Goal: Transaction & Acquisition: Purchase product/service

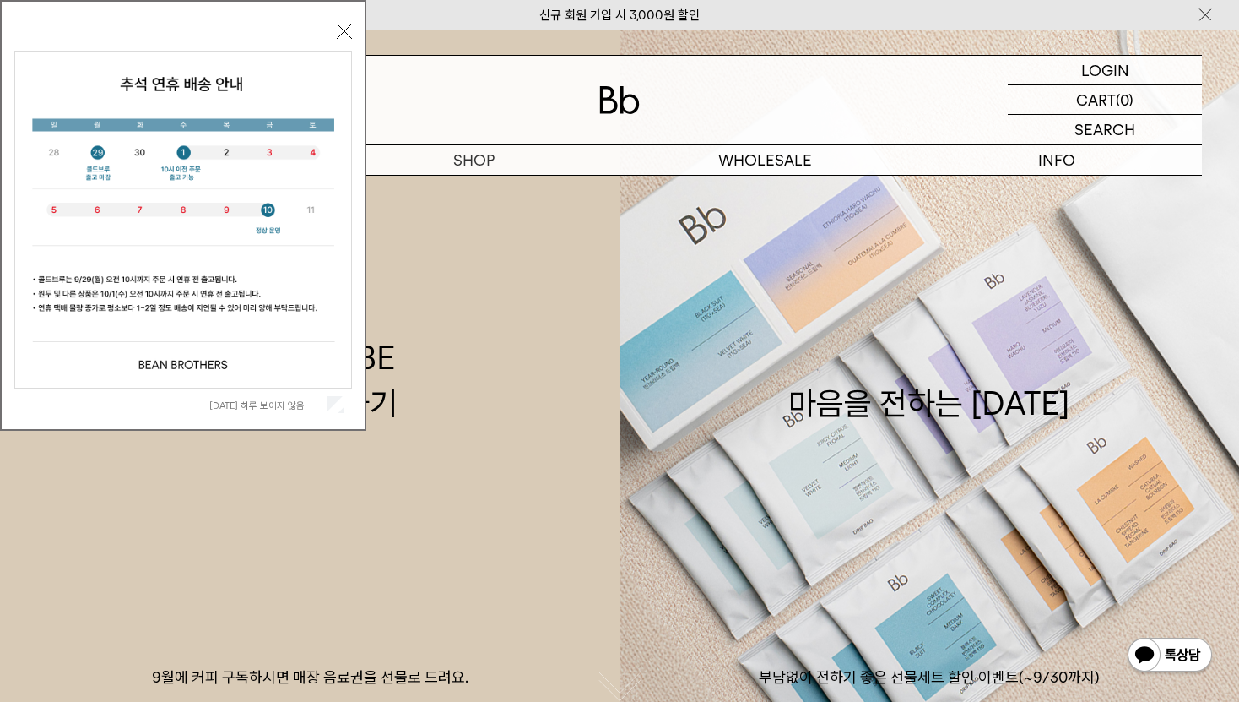
click at [345, 30] on button "닫기" at bounding box center [344, 31] width 15 height 15
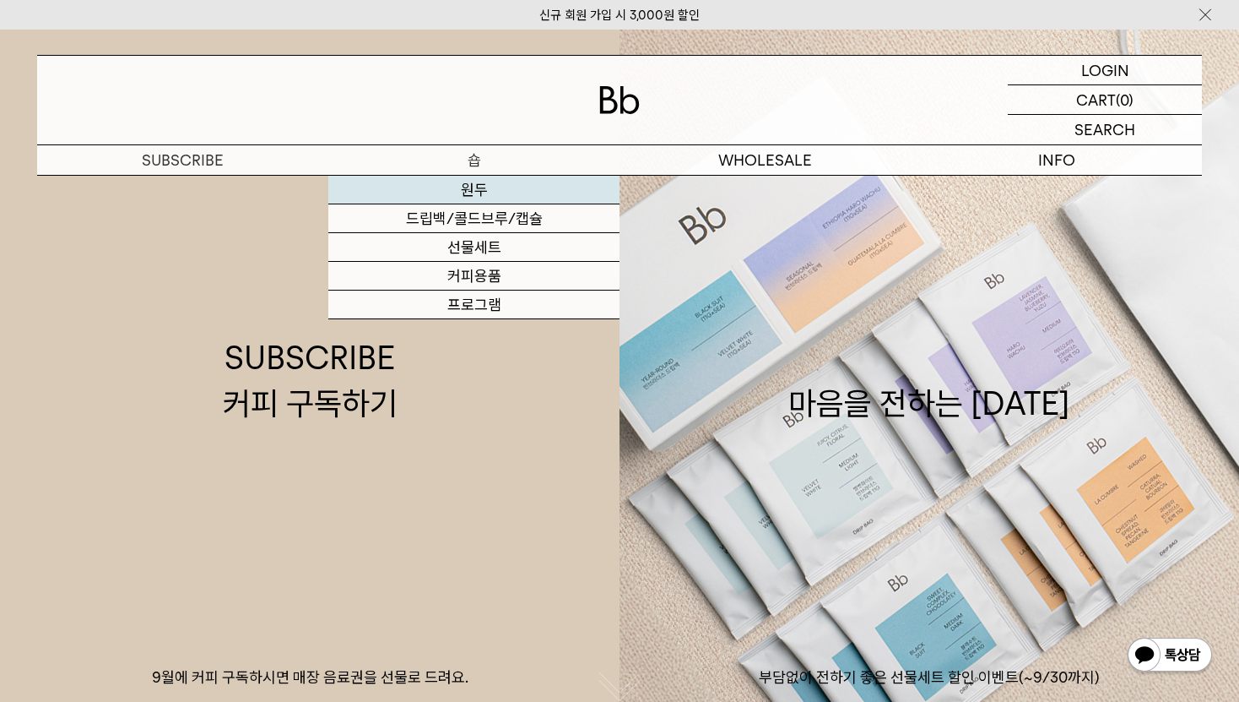
click at [472, 188] on link "원두" at bounding box center [473, 190] width 291 height 29
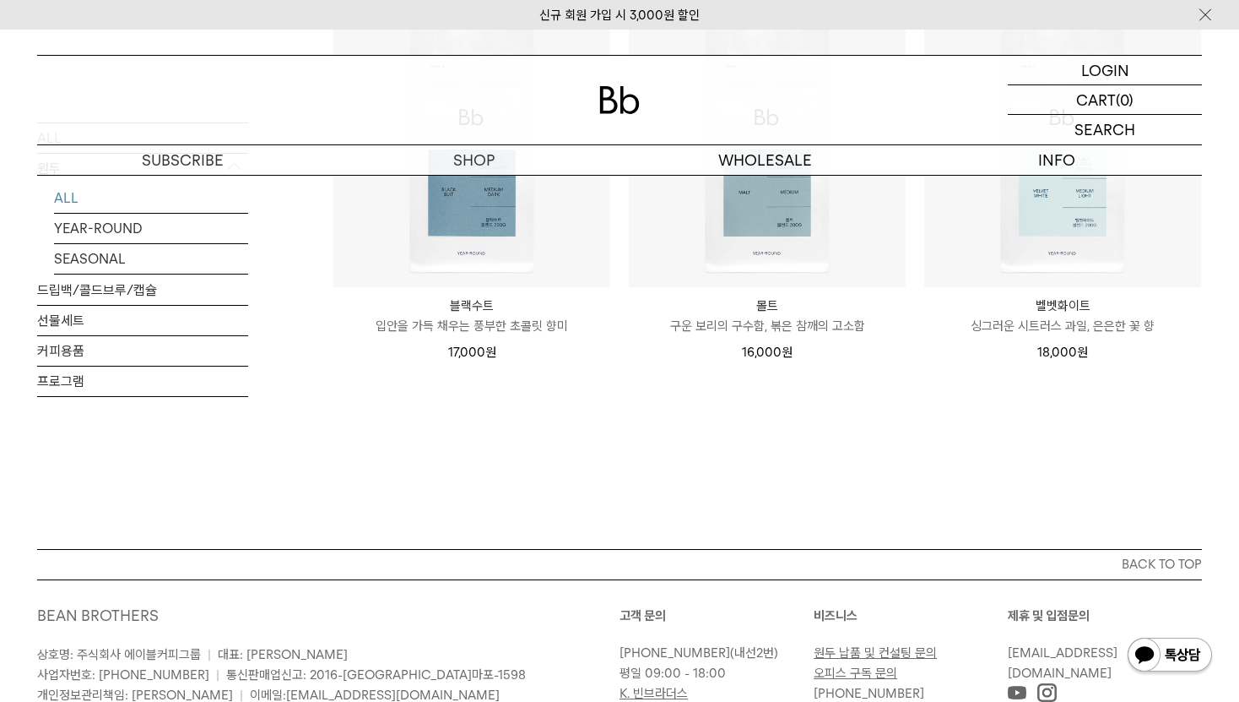
scroll to position [1384, 0]
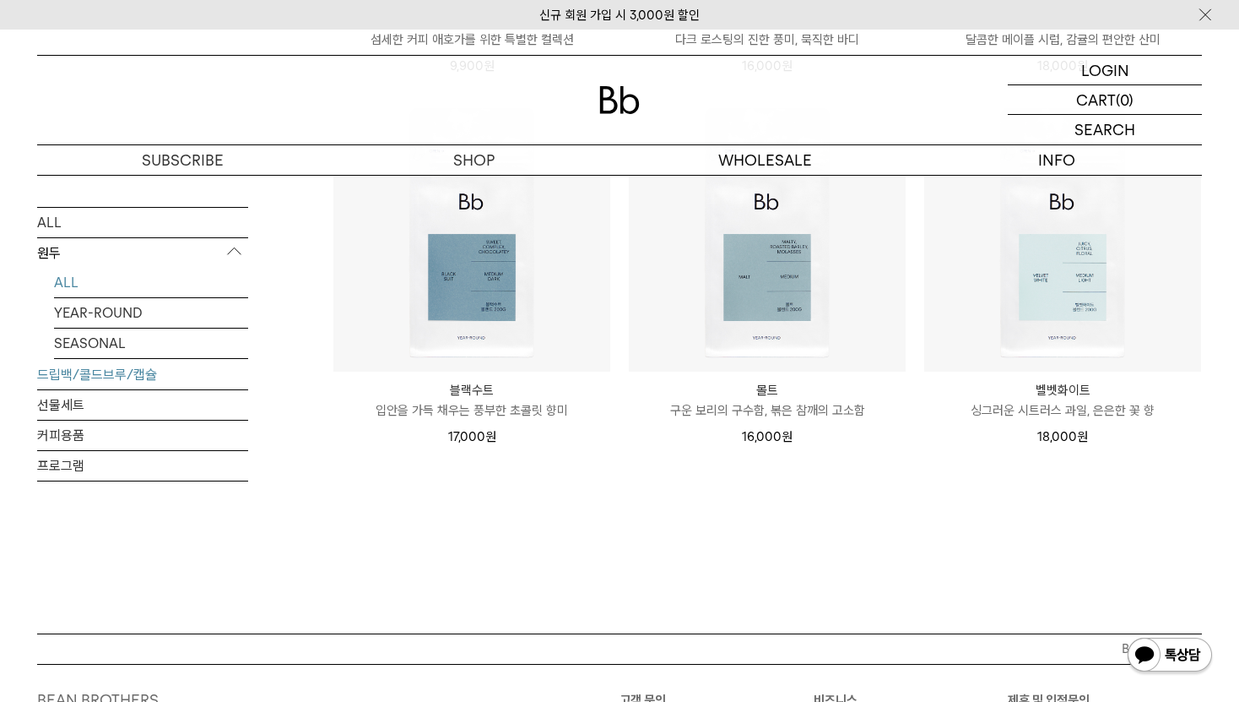
click at [64, 371] on link "드립백/콜드브루/캡슐" at bounding box center [142, 375] width 211 height 30
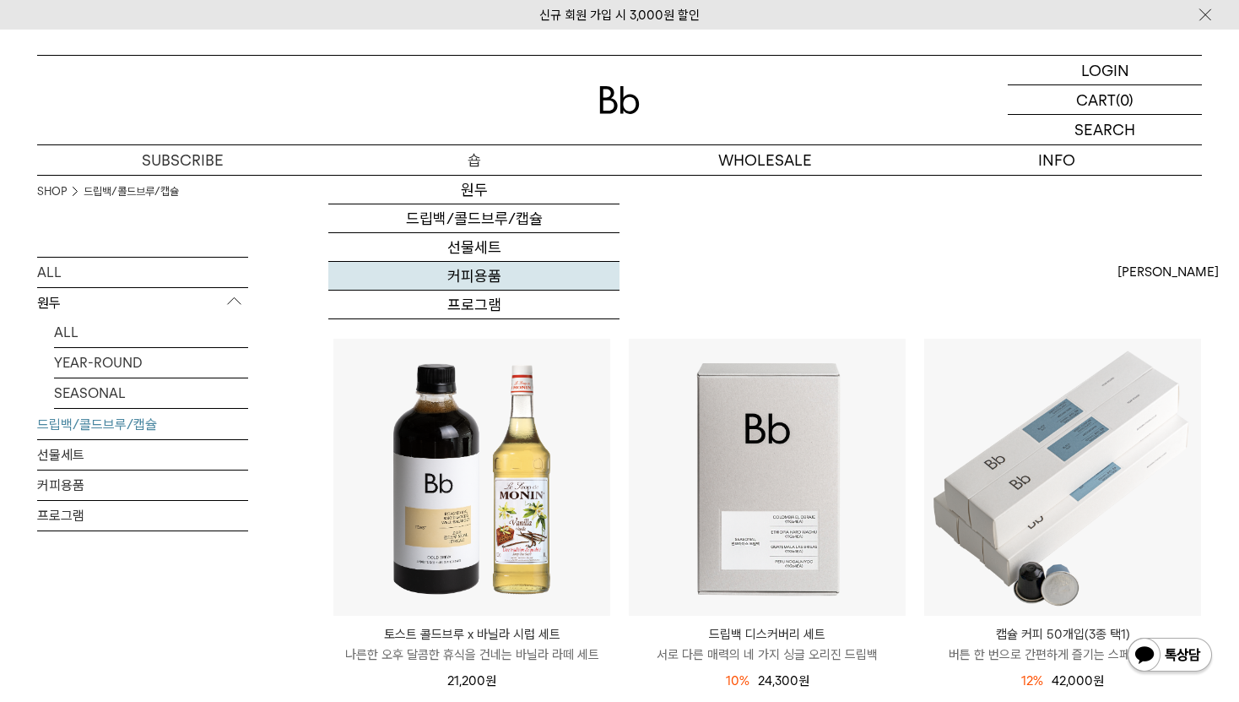
click at [474, 271] on link "커피용품" at bounding box center [473, 276] width 291 height 29
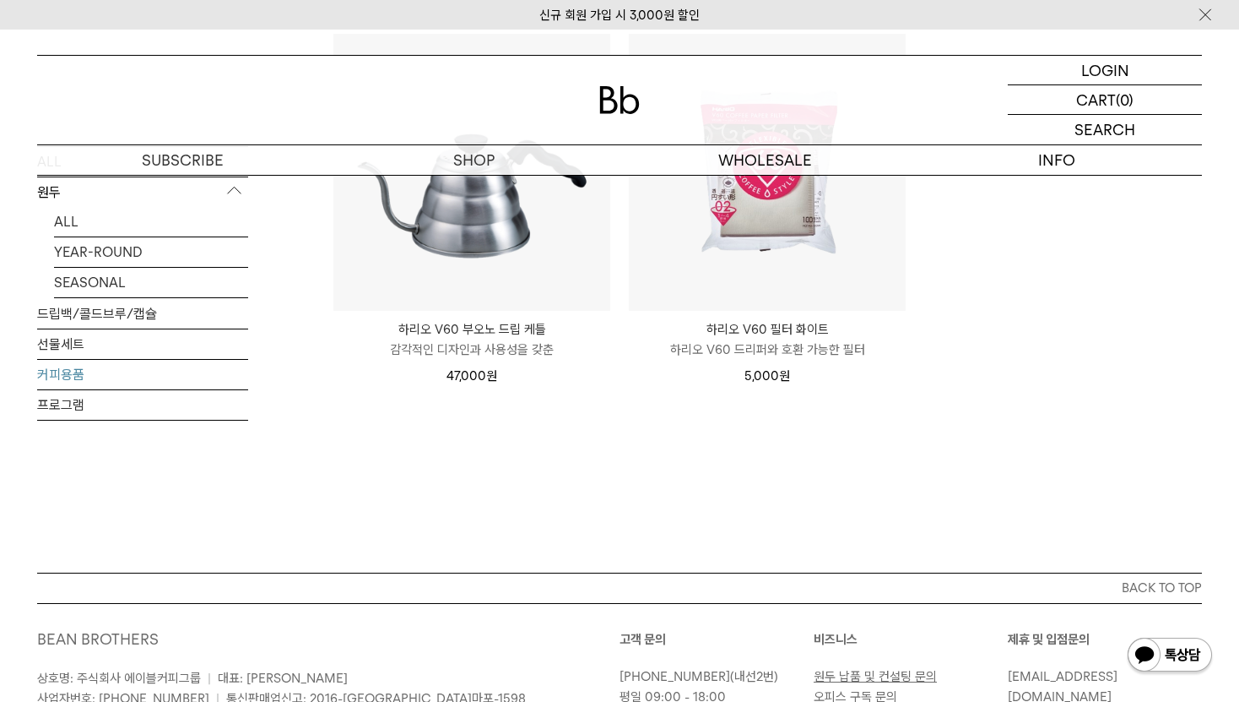
scroll to position [591, 0]
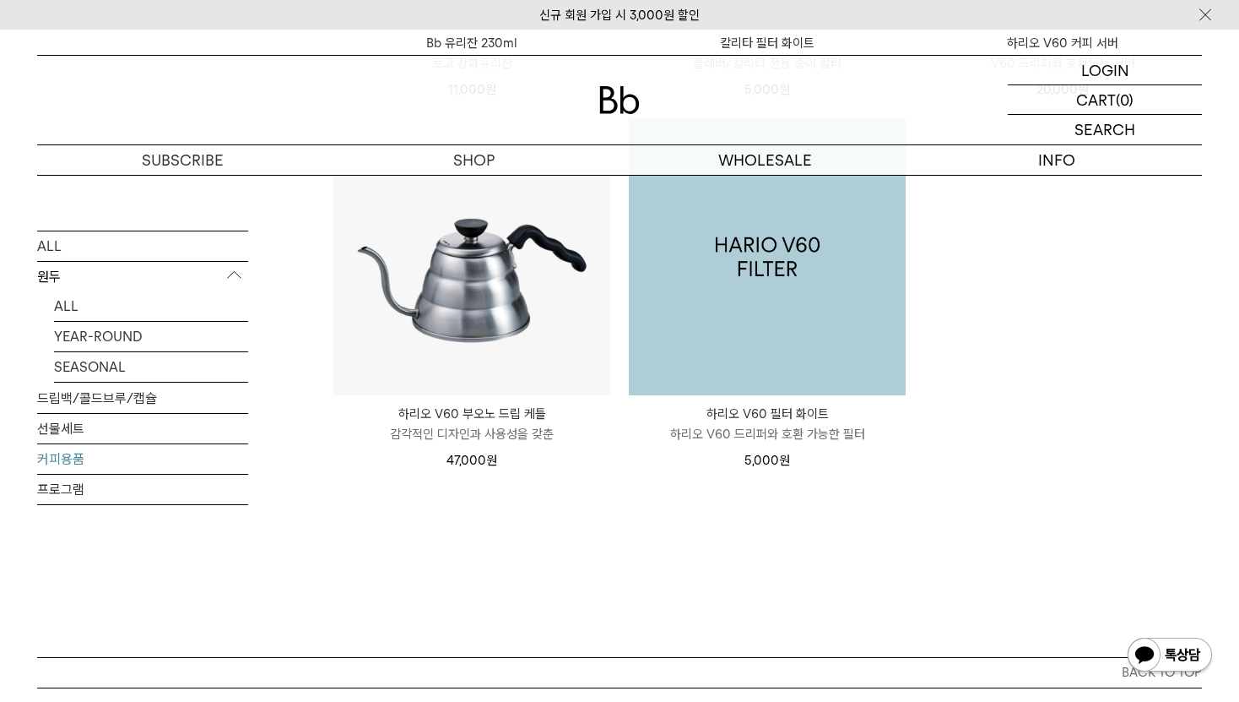
click at [762, 277] on img at bounding box center [767, 256] width 277 height 277
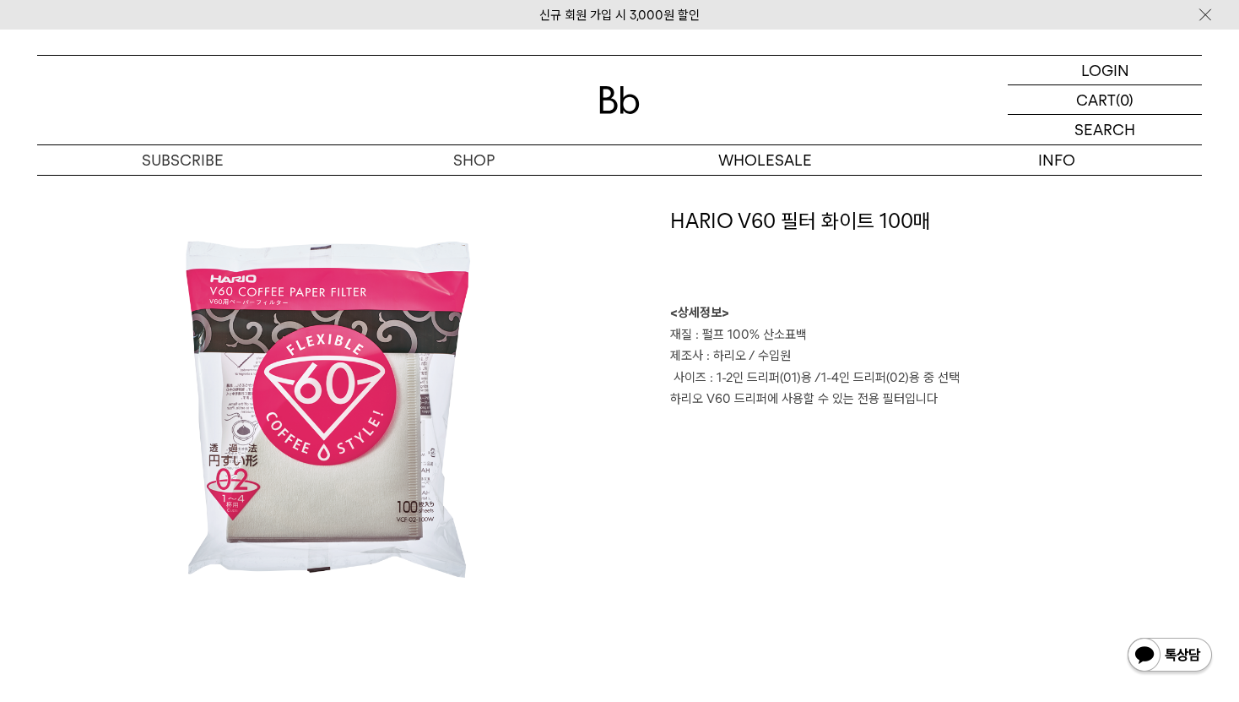
scroll to position [1182, 0]
